Goal: Task Accomplishment & Management: Complete application form

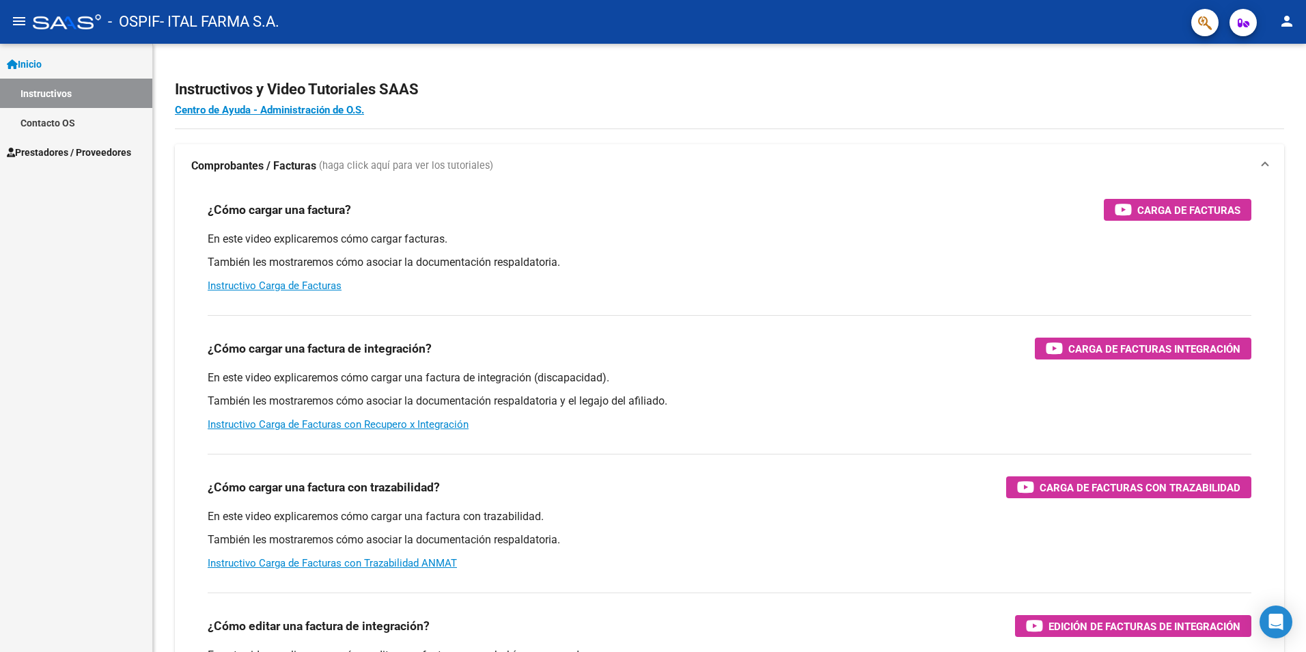
click at [61, 66] on link "Inicio" at bounding box center [76, 63] width 152 height 29
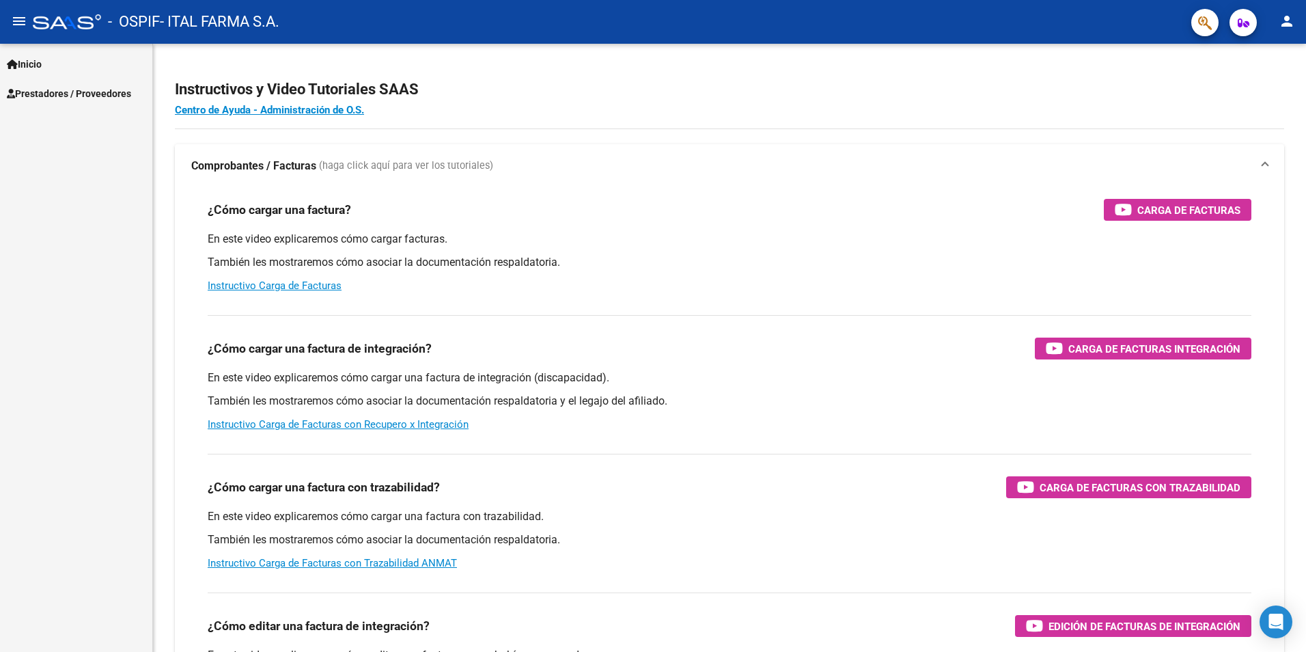
click at [63, 61] on link "Inicio" at bounding box center [76, 63] width 152 height 29
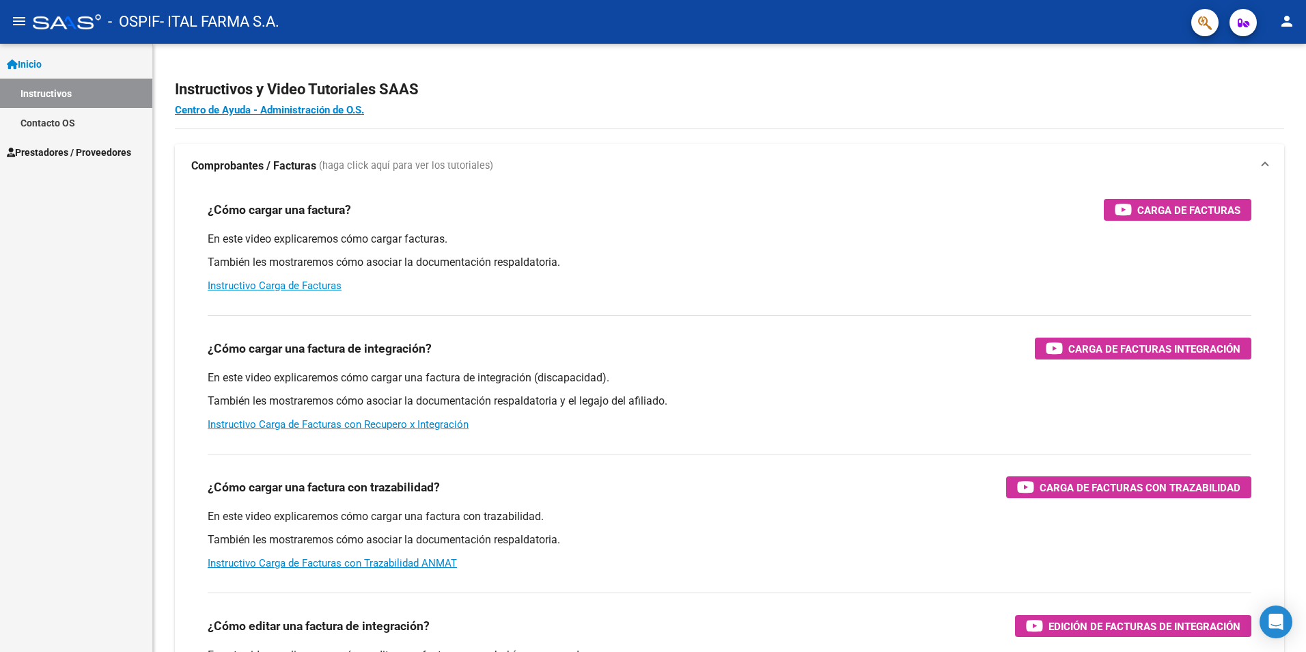
click at [61, 86] on link "Instructivos" at bounding box center [76, 93] width 152 height 29
click at [66, 66] on link "Inicio" at bounding box center [76, 63] width 152 height 29
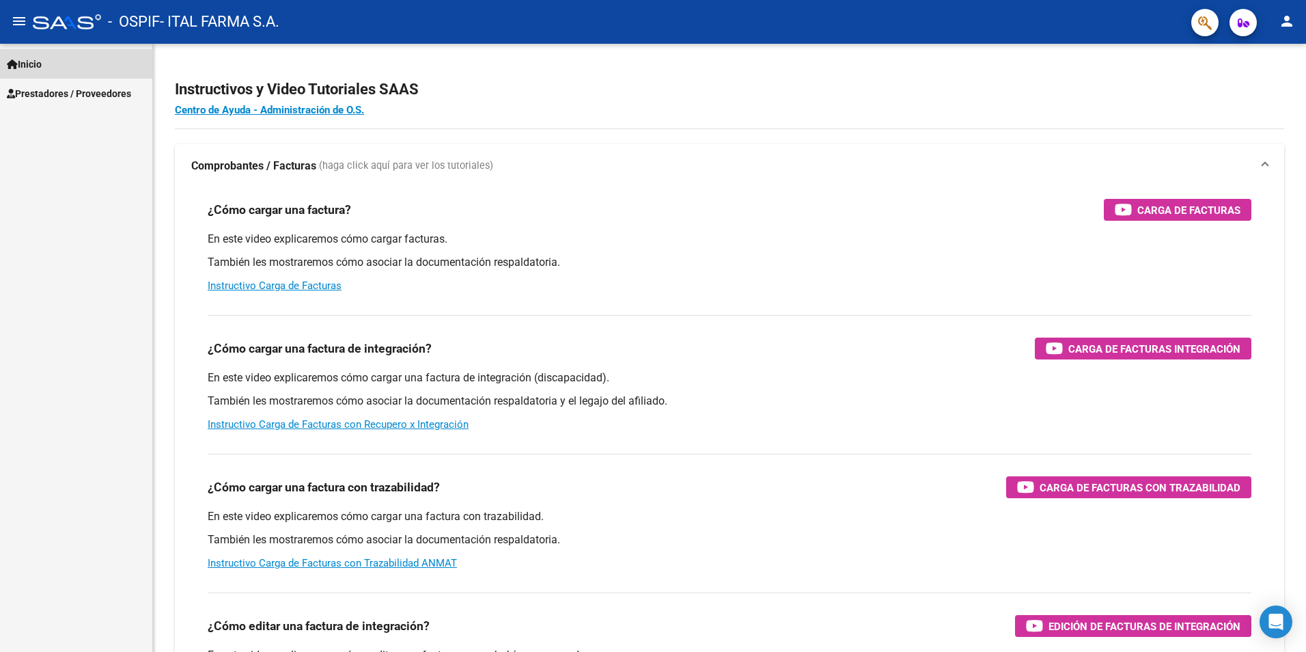
click at [66, 66] on link "Inicio" at bounding box center [76, 63] width 152 height 29
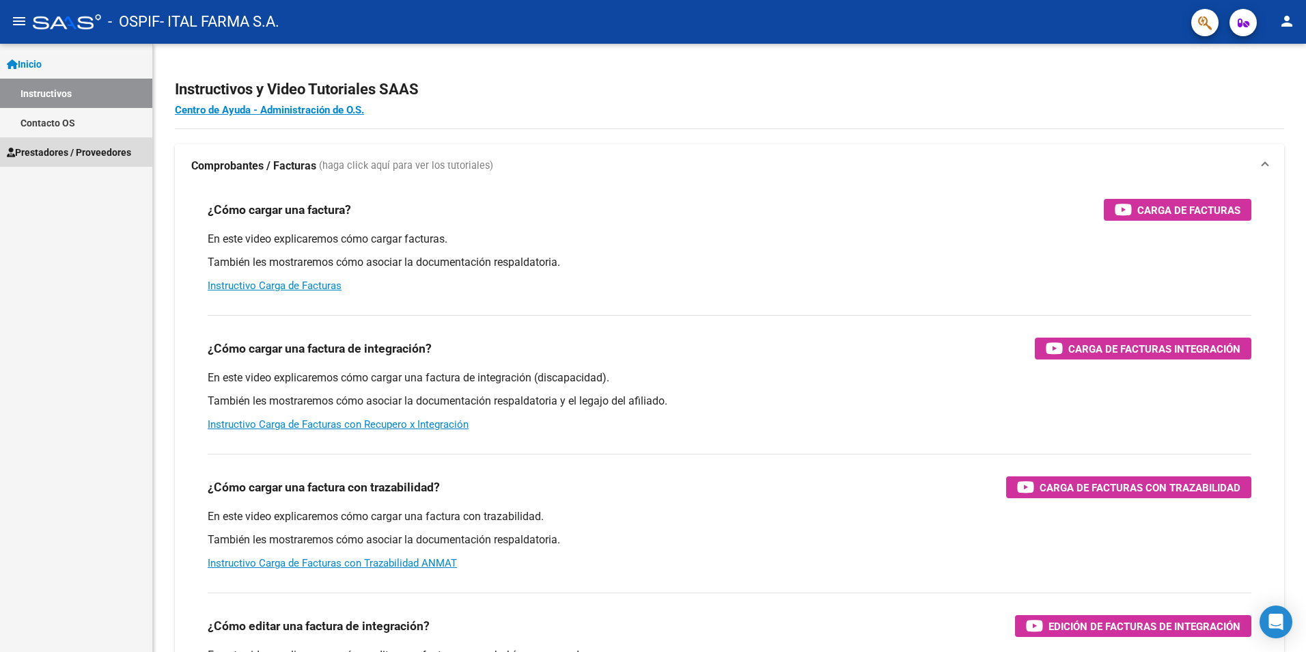
click at [59, 146] on span "Prestadores / Proveedores" at bounding box center [69, 152] width 124 height 15
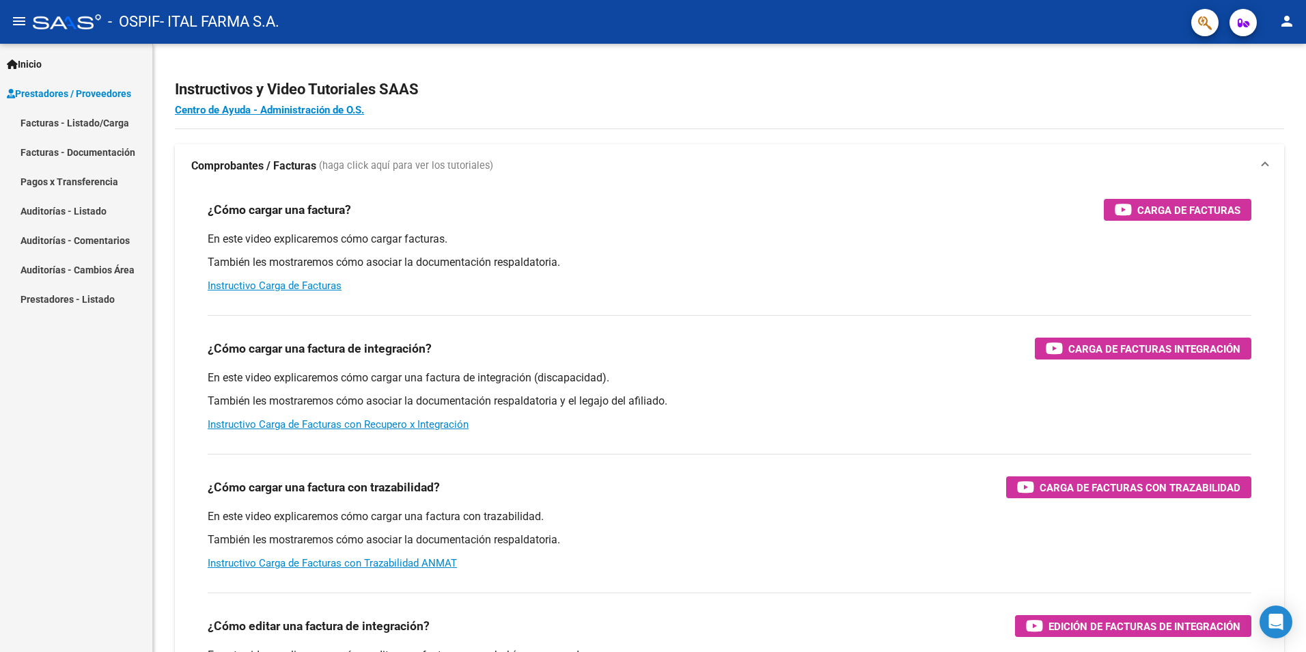
click at [57, 124] on link "Facturas - Listado/Carga" at bounding box center [76, 122] width 152 height 29
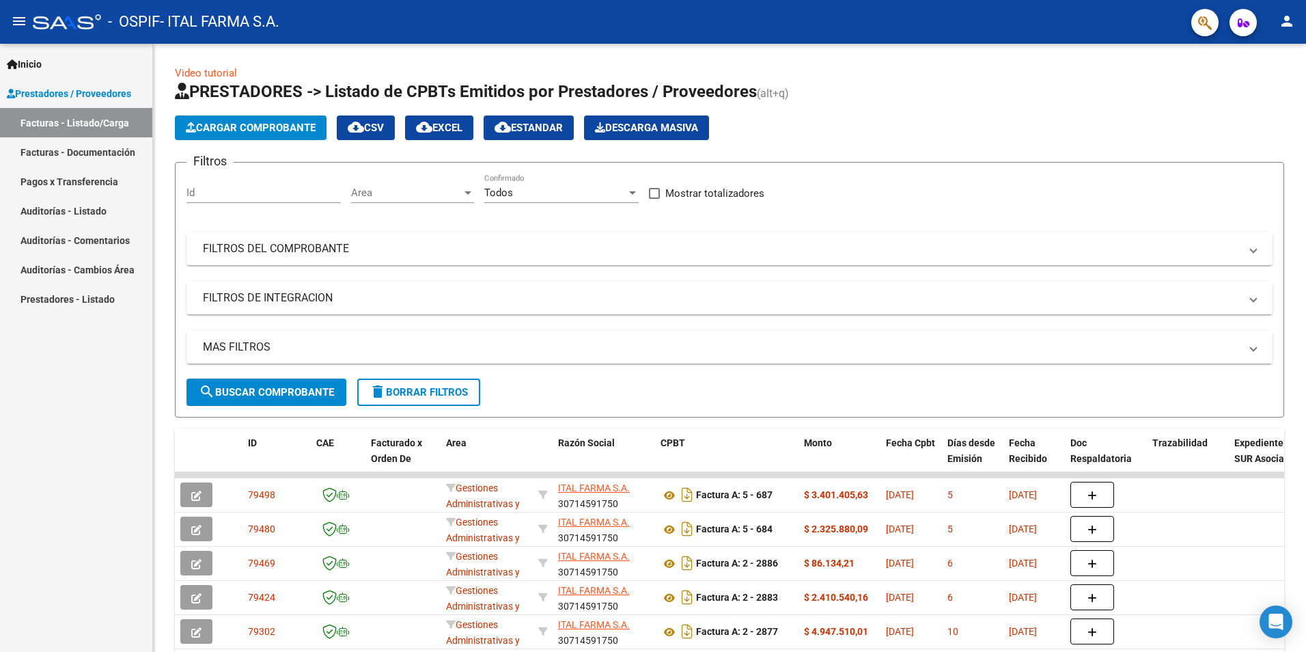
click at [307, 124] on span "Cargar Comprobante" at bounding box center [251, 128] width 130 height 12
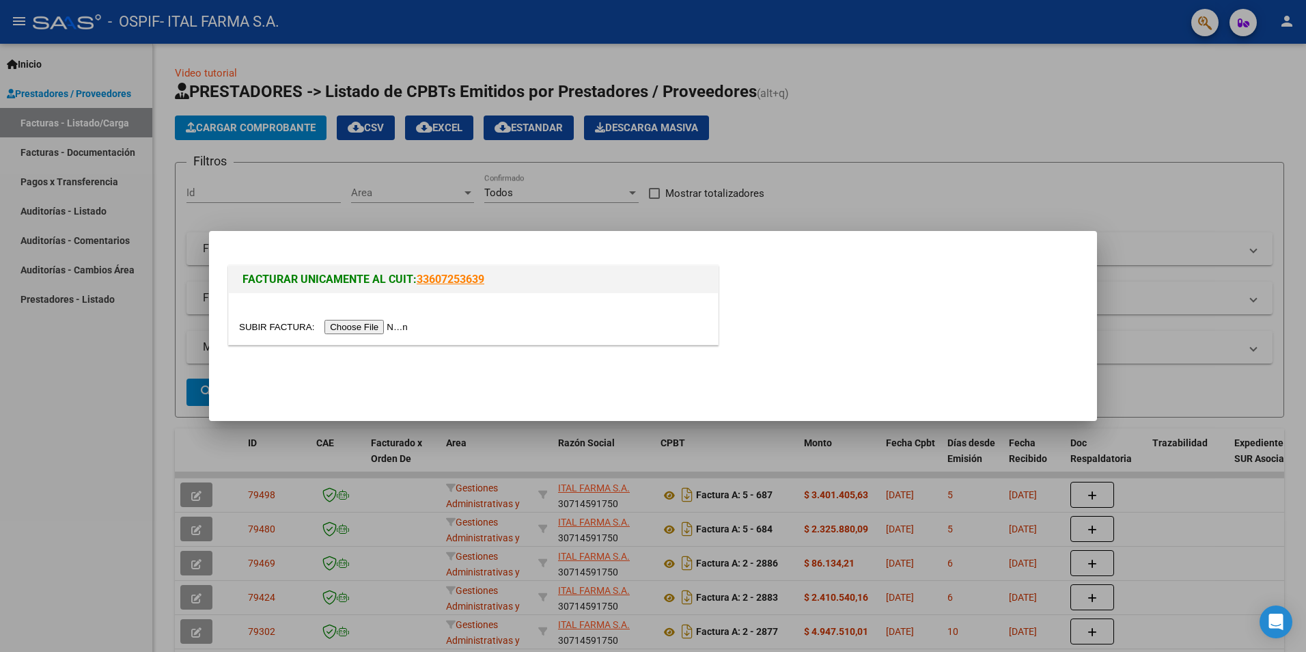
click at [348, 328] on input "file" at bounding box center [325, 327] width 173 height 14
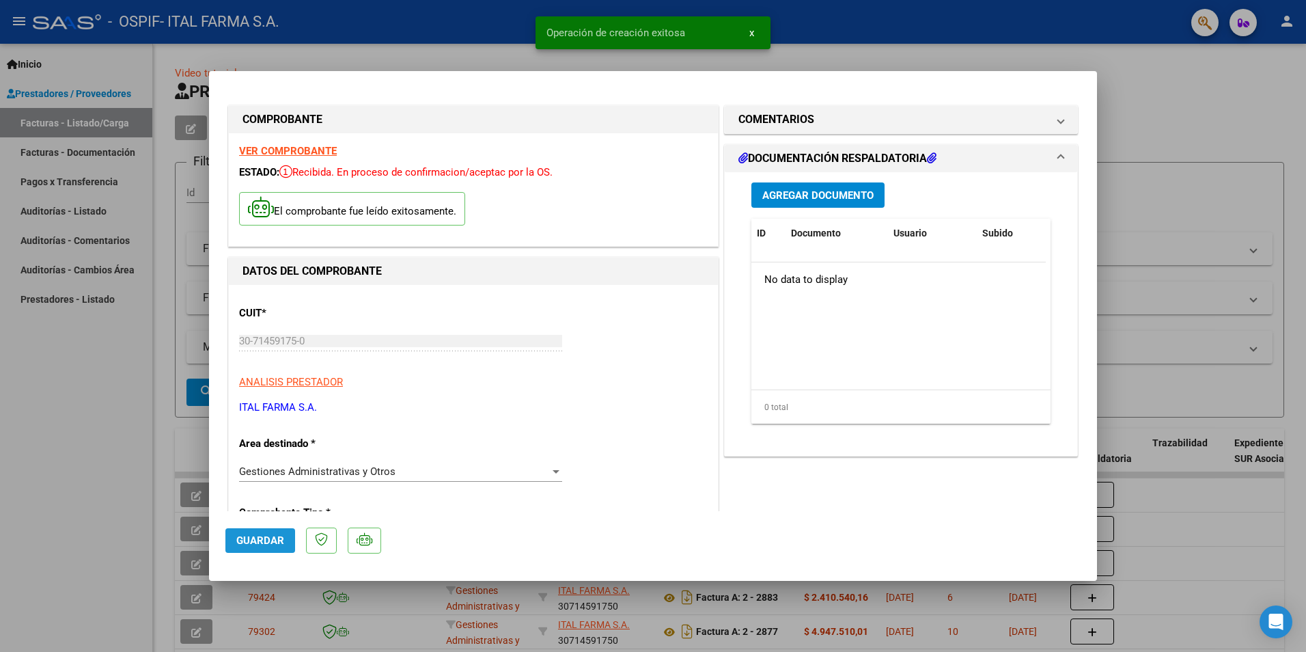
click at [263, 529] on button "Guardar" at bounding box center [260, 540] width 70 height 25
click at [1228, 96] on div at bounding box center [653, 326] width 1306 height 652
type input "$ 0,00"
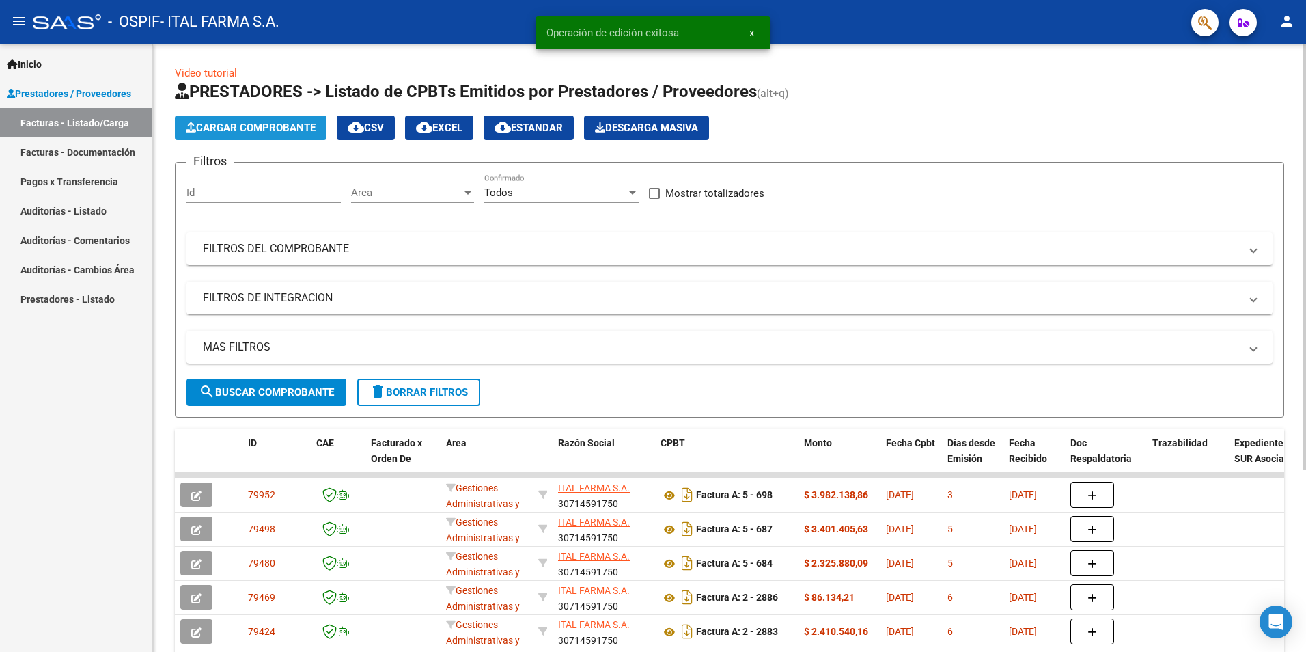
click at [256, 123] on span "Cargar Comprobante" at bounding box center [251, 128] width 130 height 12
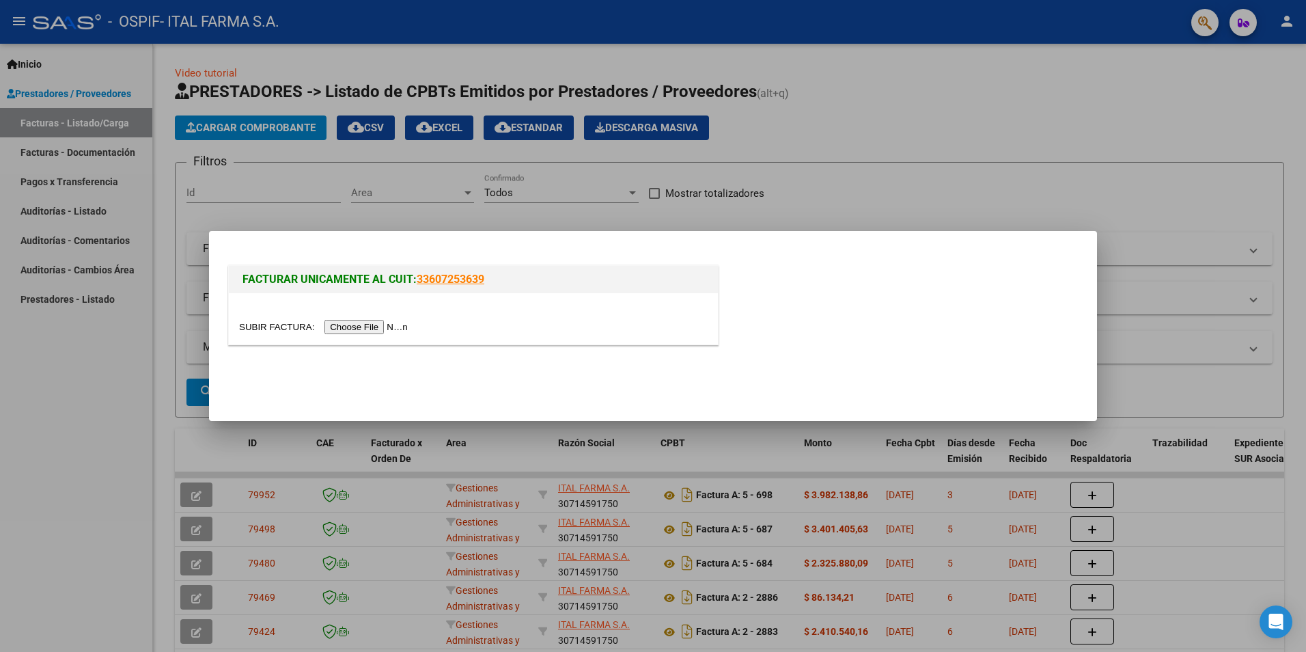
click at [360, 322] on input "file" at bounding box center [325, 327] width 173 height 14
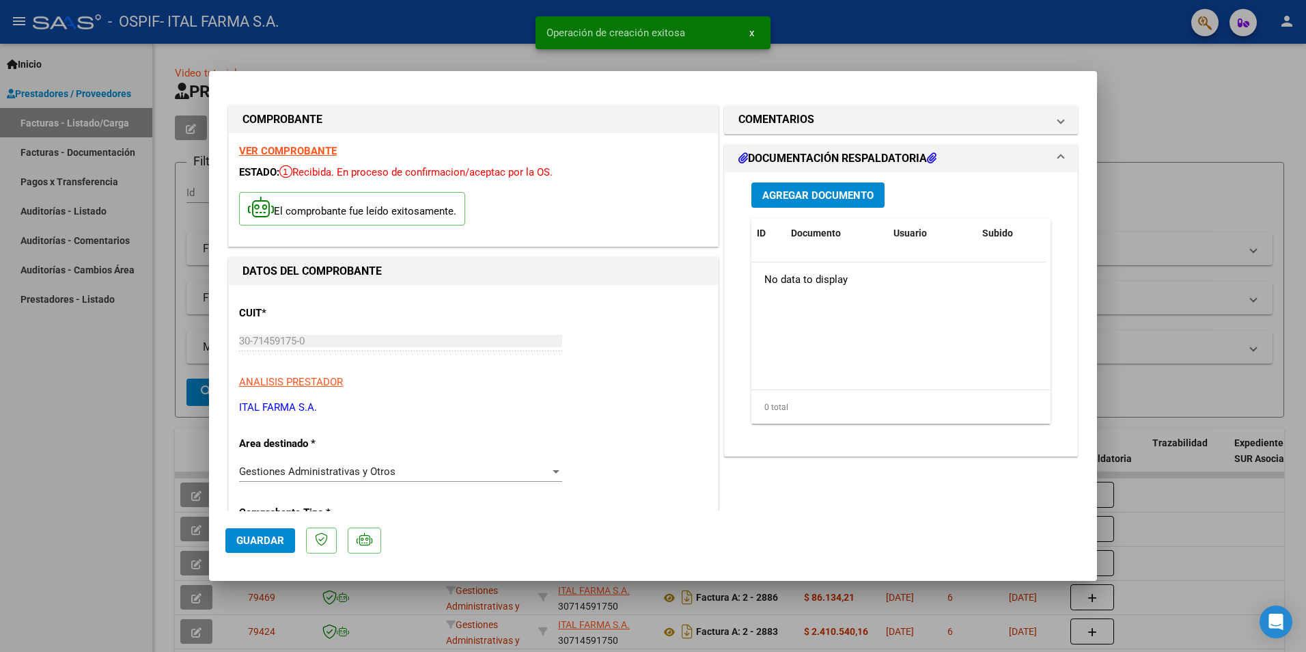
click at [268, 540] on span "Guardar" at bounding box center [260, 540] width 48 height 12
click at [1238, 138] on div at bounding box center [653, 326] width 1306 height 652
type input "$ 0,00"
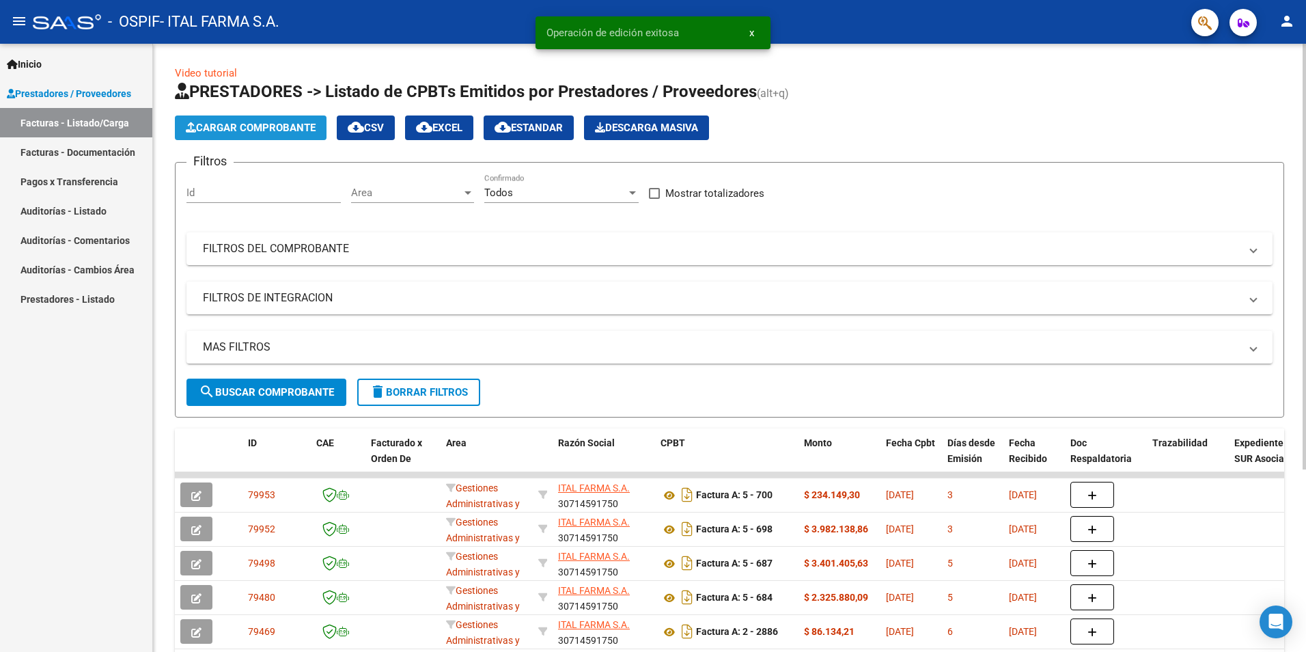
click at [266, 132] on span "Cargar Comprobante" at bounding box center [251, 128] width 130 height 12
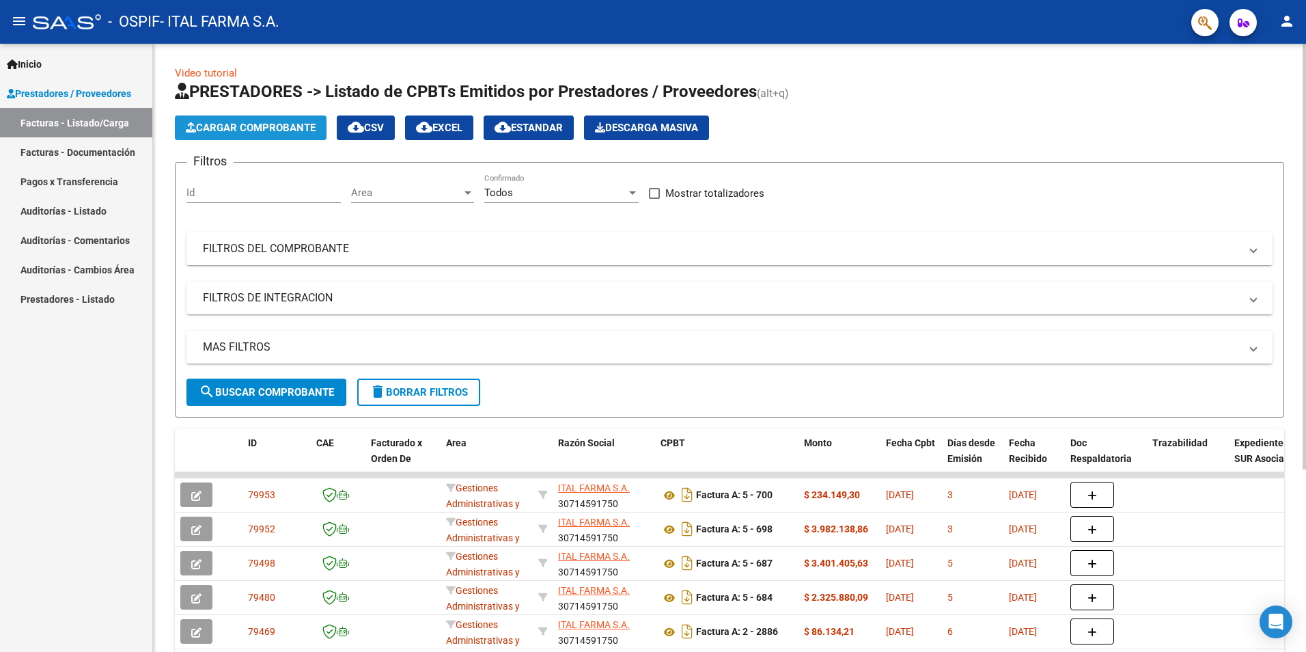
click at [285, 135] on button "Cargar Comprobante" at bounding box center [251, 127] width 152 height 25
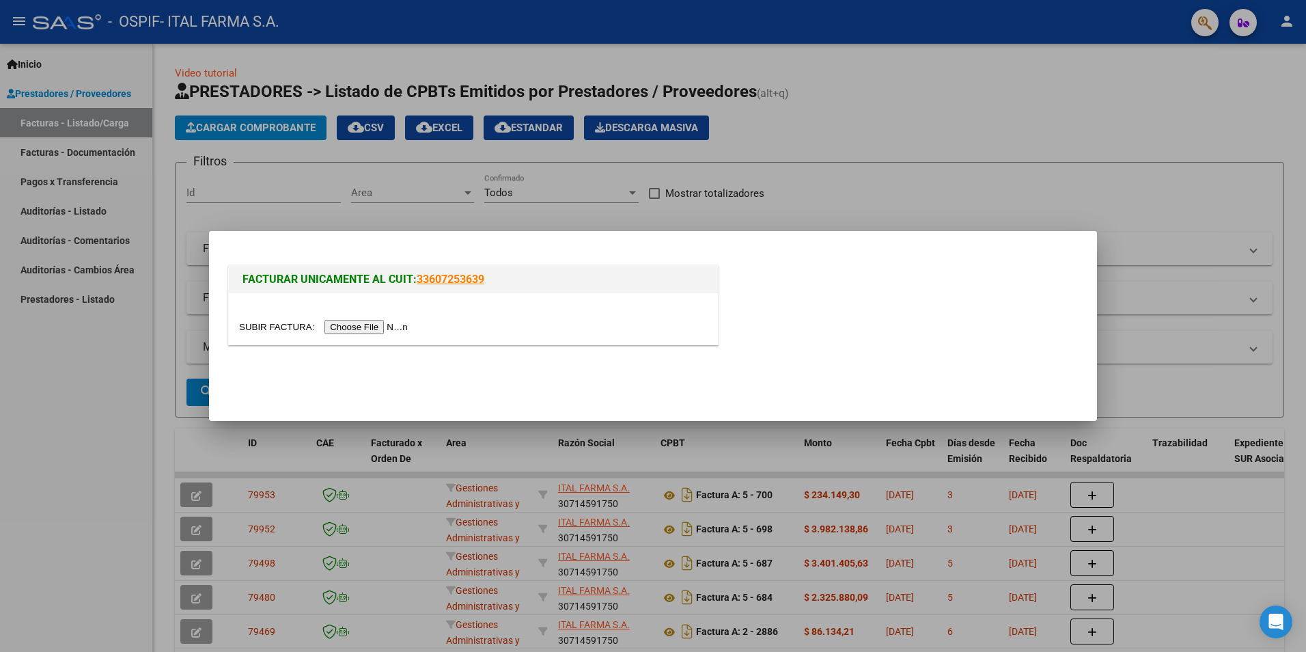
click at [357, 328] on input "file" at bounding box center [325, 327] width 173 height 14
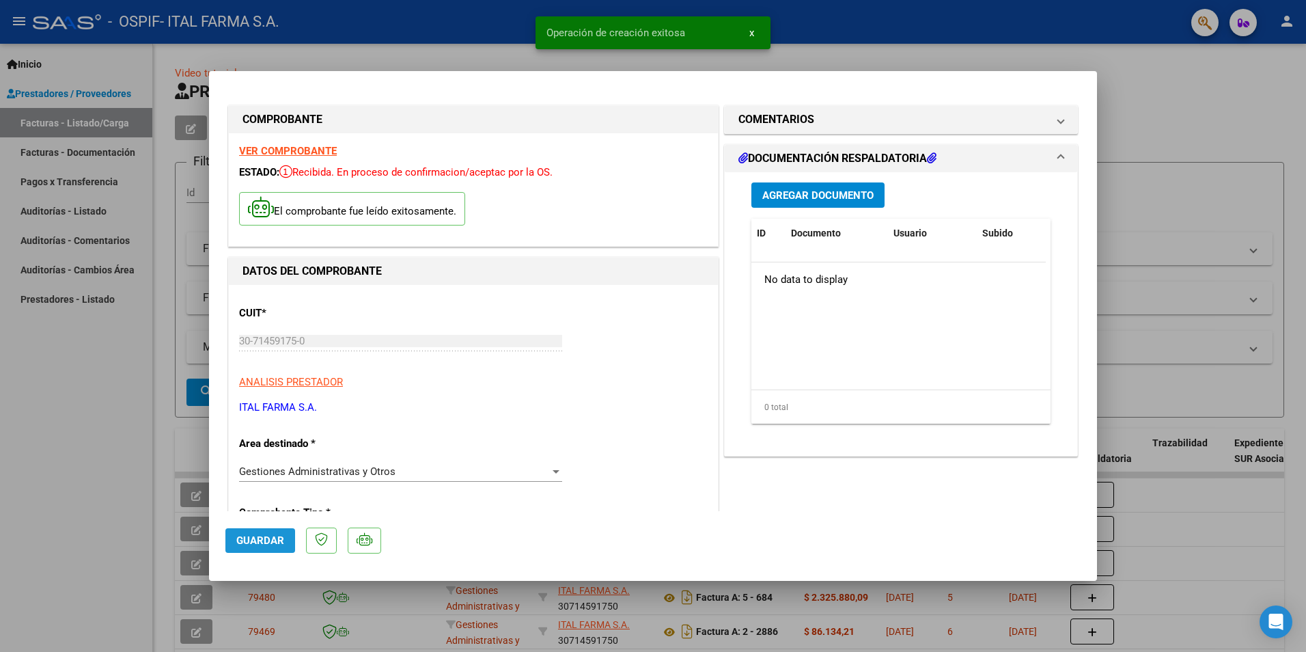
click at [267, 537] on span "Guardar" at bounding box center [260, 540] width 48 height 12
click at [1134, 100] on div at bounding box center [653, 326] width 1306 height 652
type input "$ 0,00"
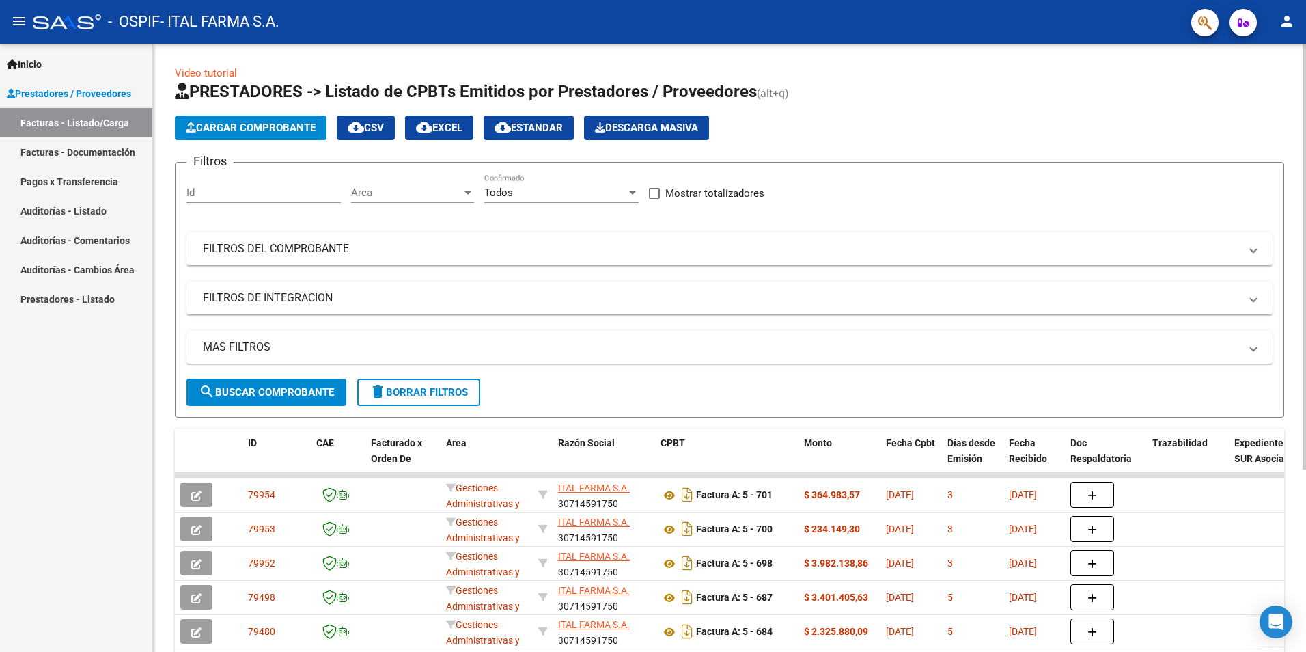
click at [247, 127] on span "Cargar Comprobante" at bounding box center [251, 128] width 130 height 12
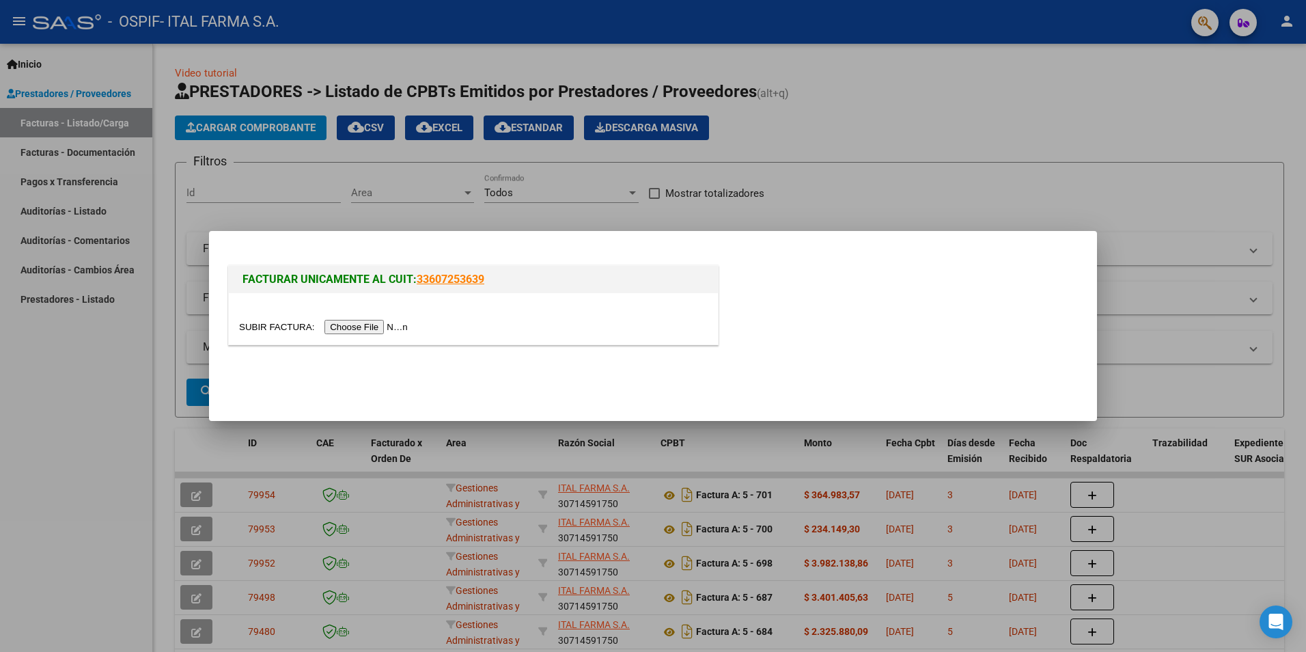
click at [349, 324] on input "file" at bounding box center [325, 327] width 173 height 14
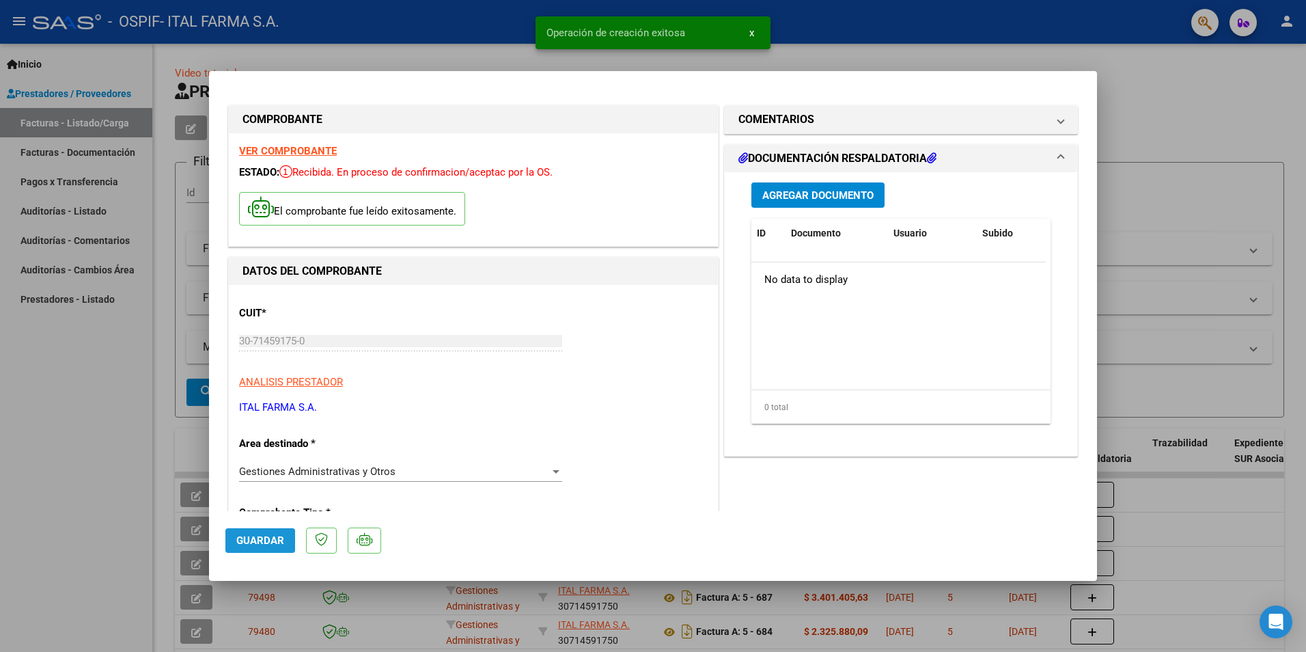
click at [270, 535] on span "Guardar" at bounding box center [260, 540] width 48 height 12
click at [1186, 130] on div at bounding box center [653, 326] width 1306 height 652
type input "$ 0,00"
